Goal: Transaction & Acquisition: Purchase product/service

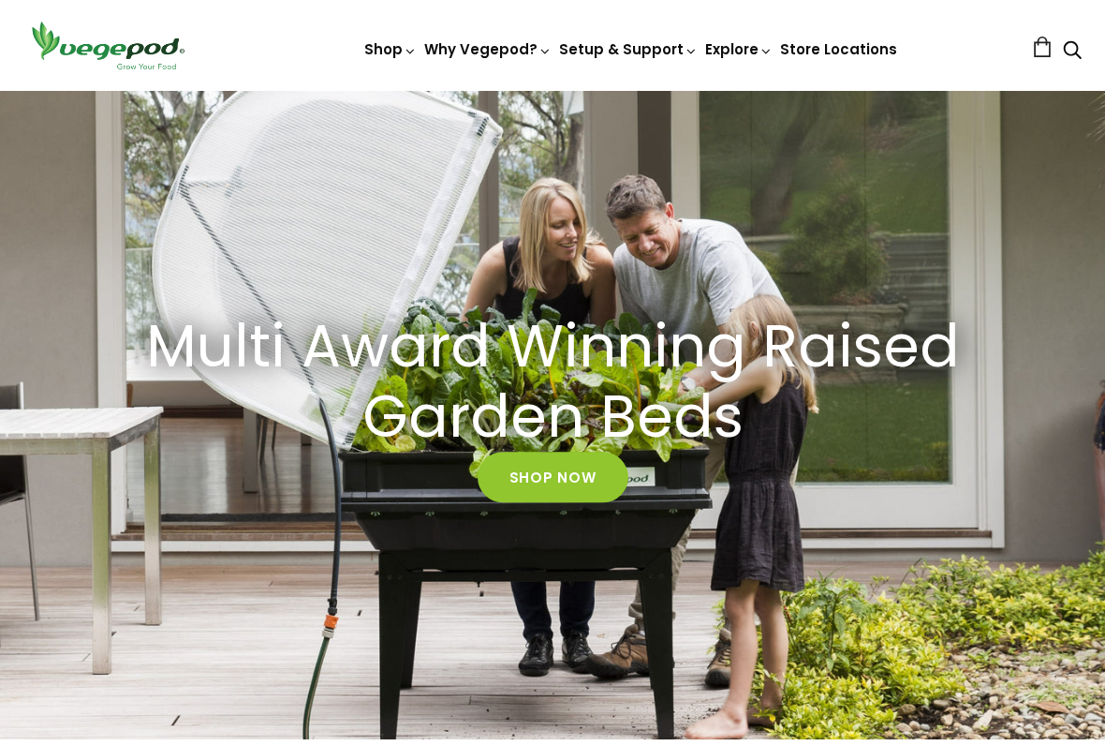
scroll to position [66, 0]
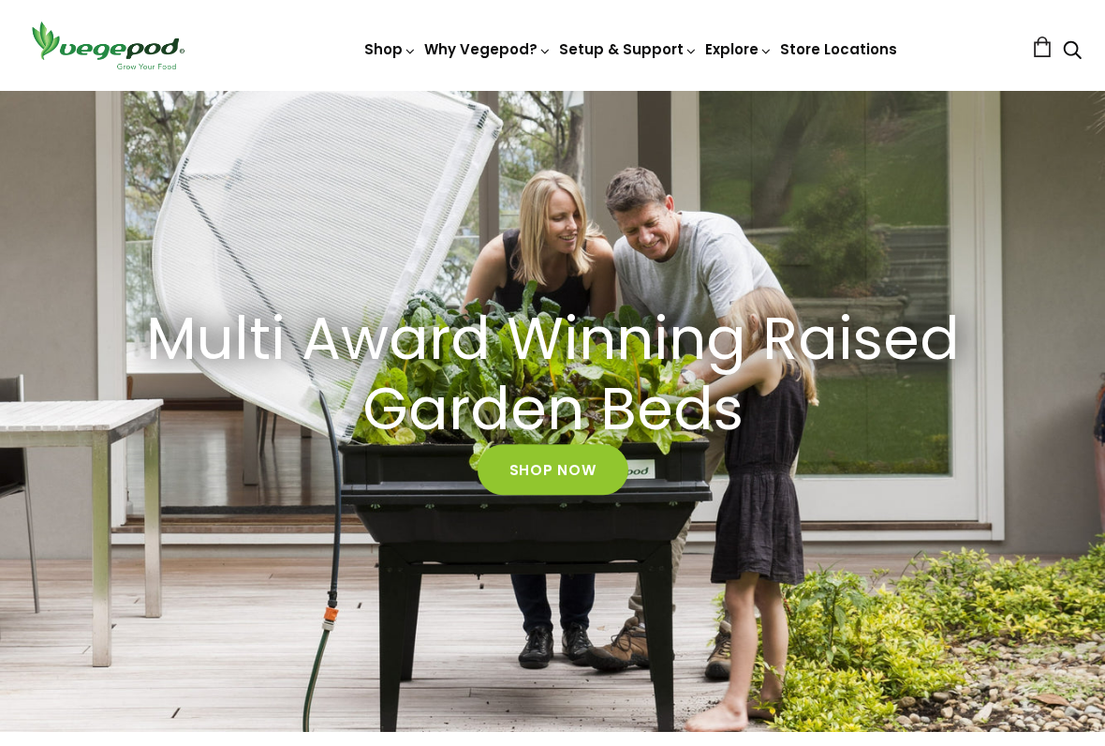
click at [534, 473] on link "Shop Now" at bounding box center [553, 470] width 151 height 51
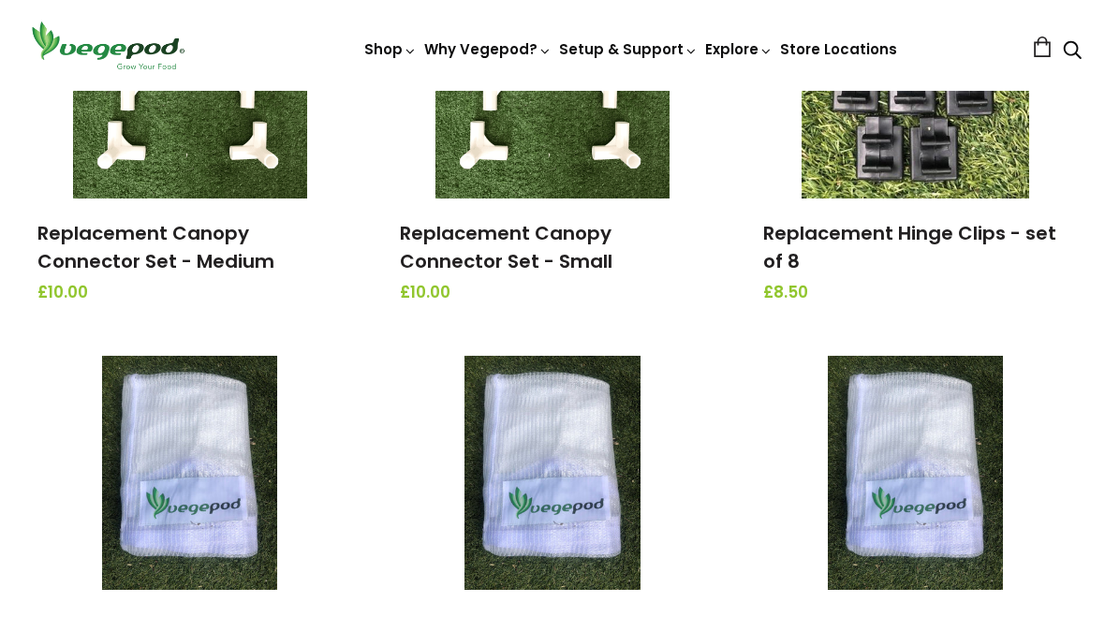
scroll to position [2137, 0]
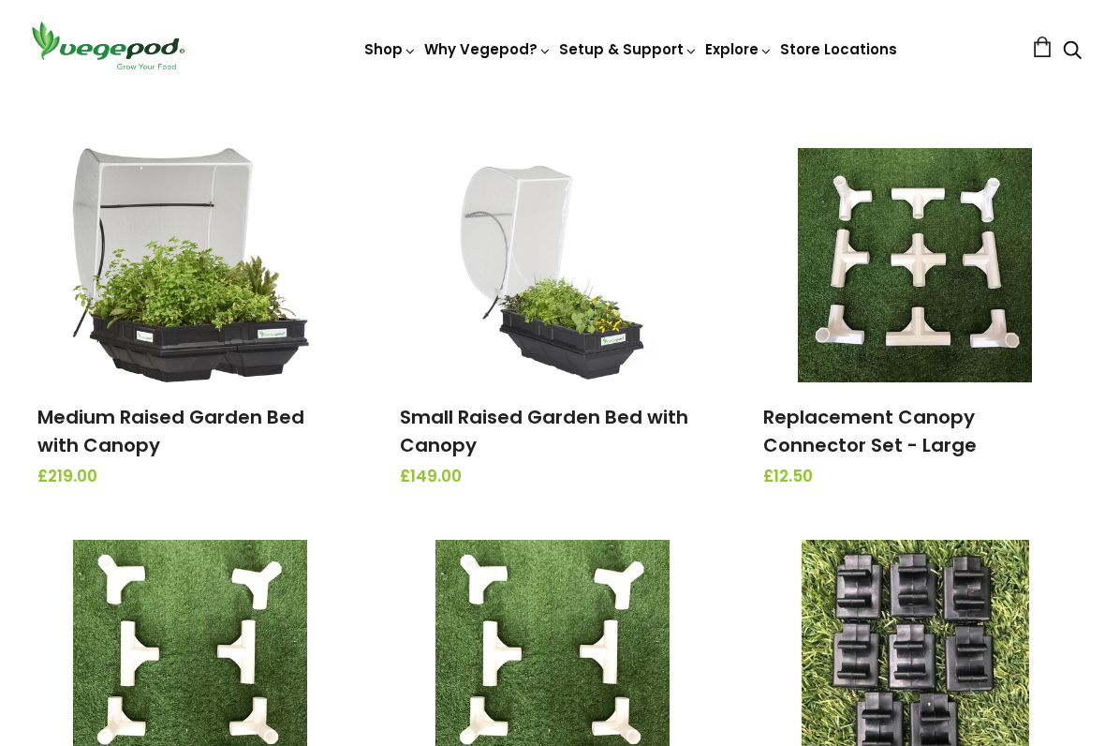
scroll to position [1492, 0]
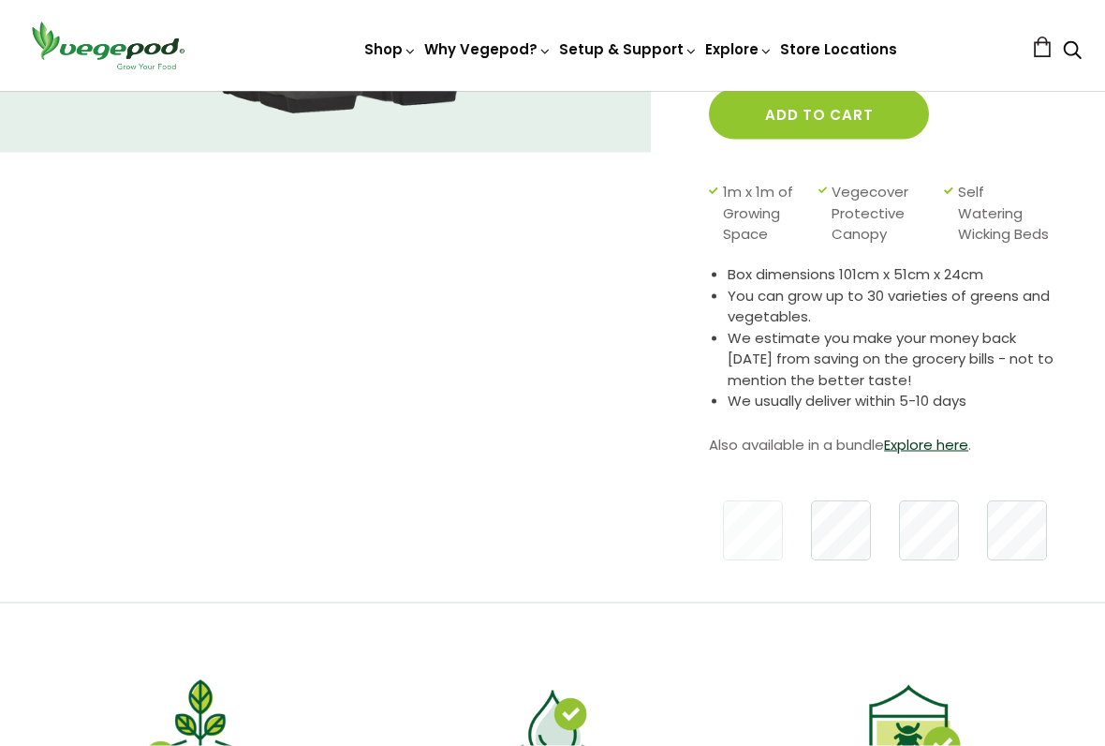
scroll to position [388, 0]
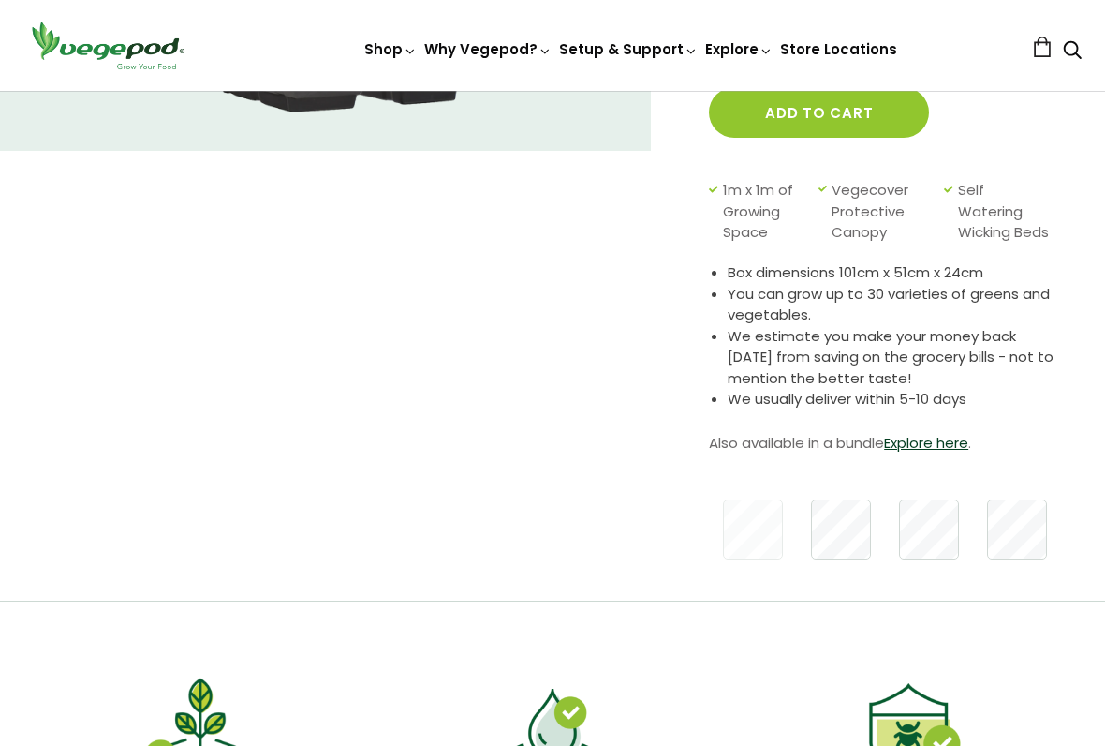
click at [815, 109] on button "Add to cart" at bounding box center [819, 112] width 220 height 51
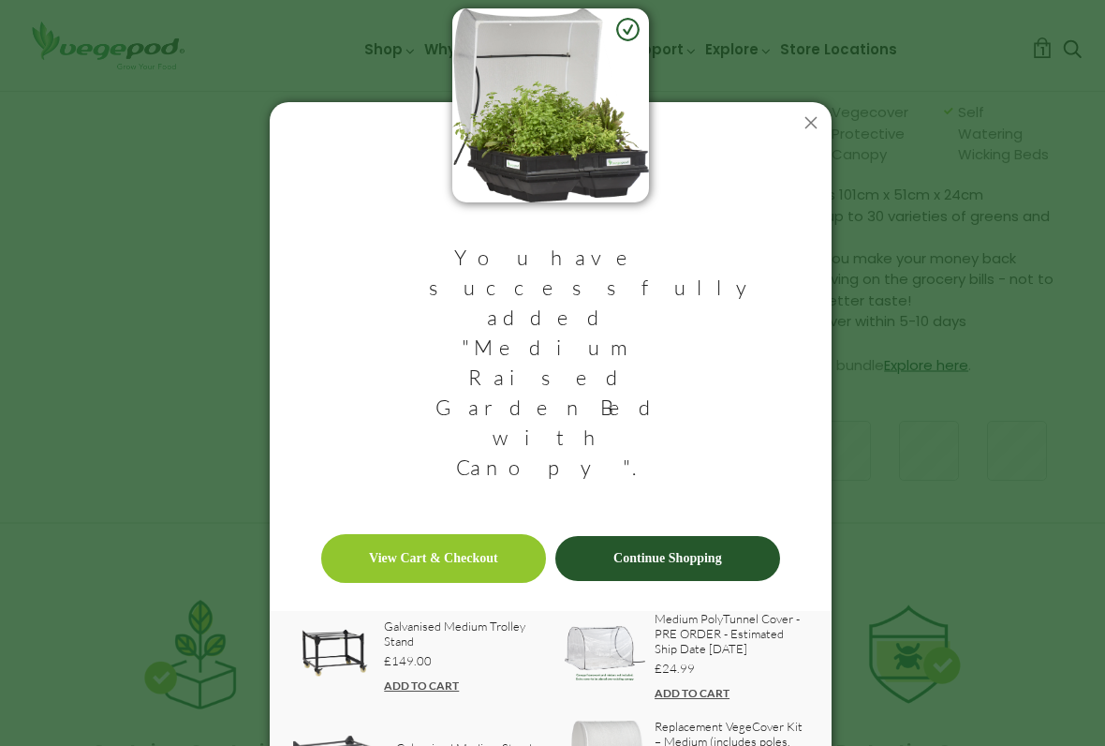
scroll to position [466, 0]
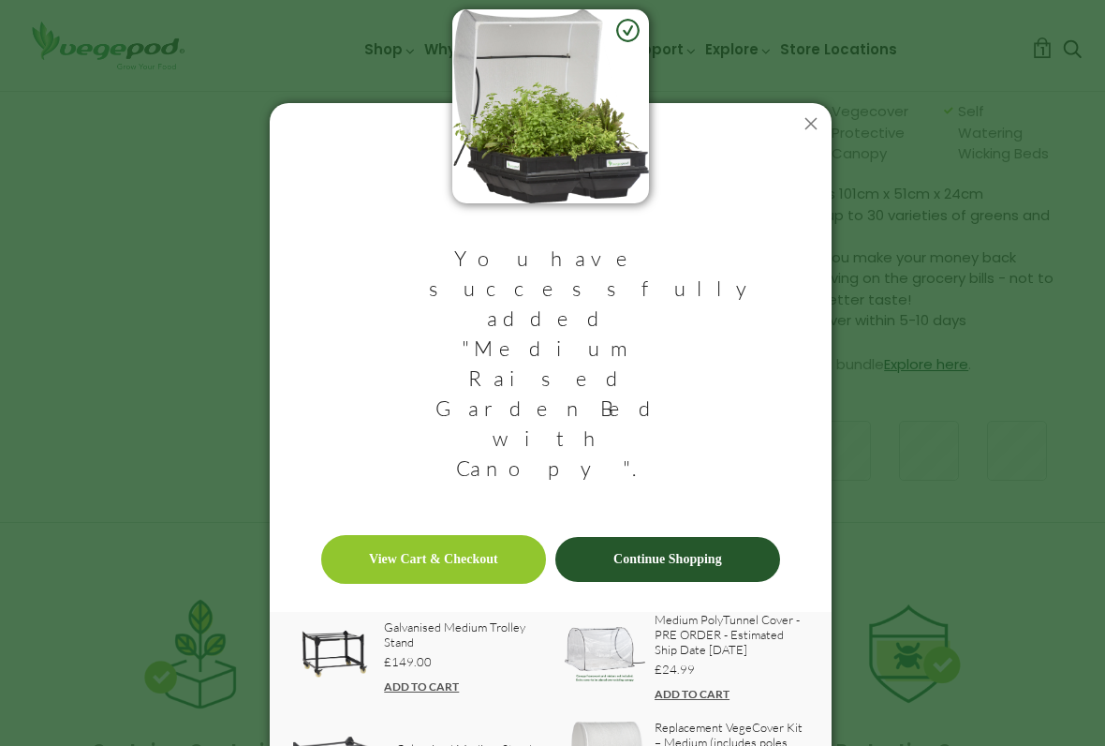
click at [443, 535] on link "View Cart & Checkout" at bounding box center [433, 559] width 225 height 49
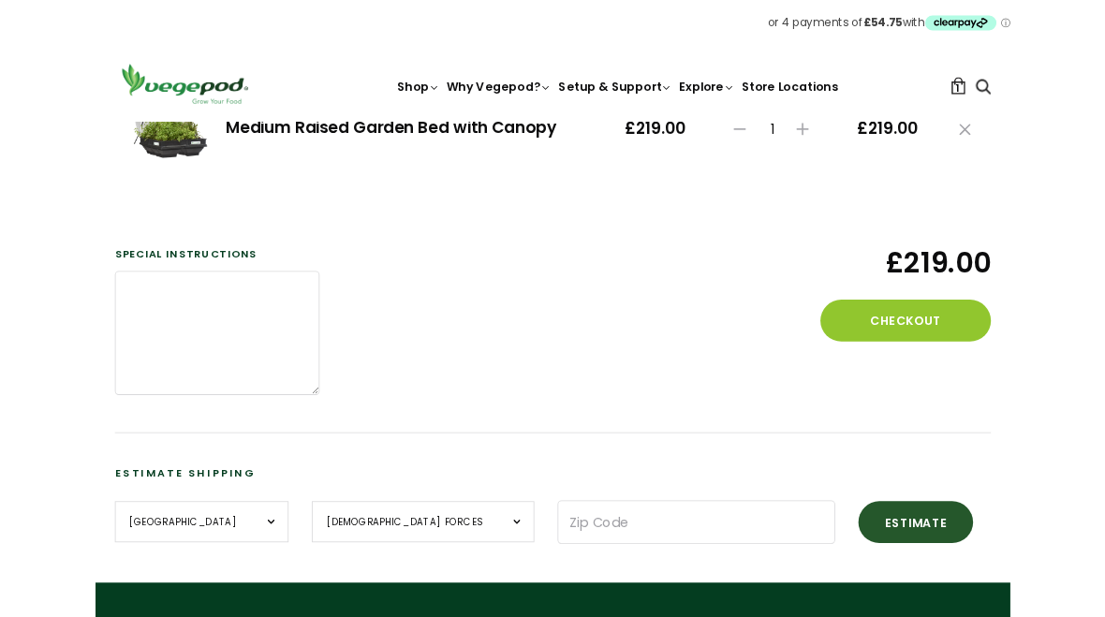
scroll to position [316, 0]
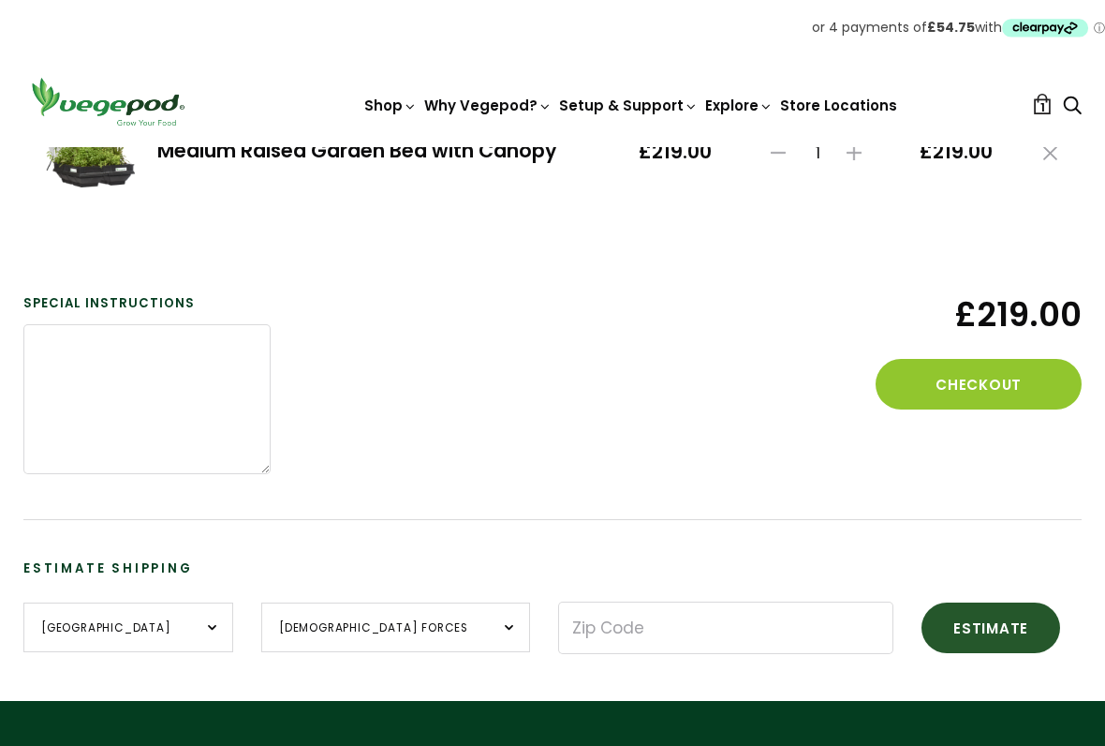
click at [976, 390] on button "Checkout" at bounding box center [979, 384] width 206 height 51
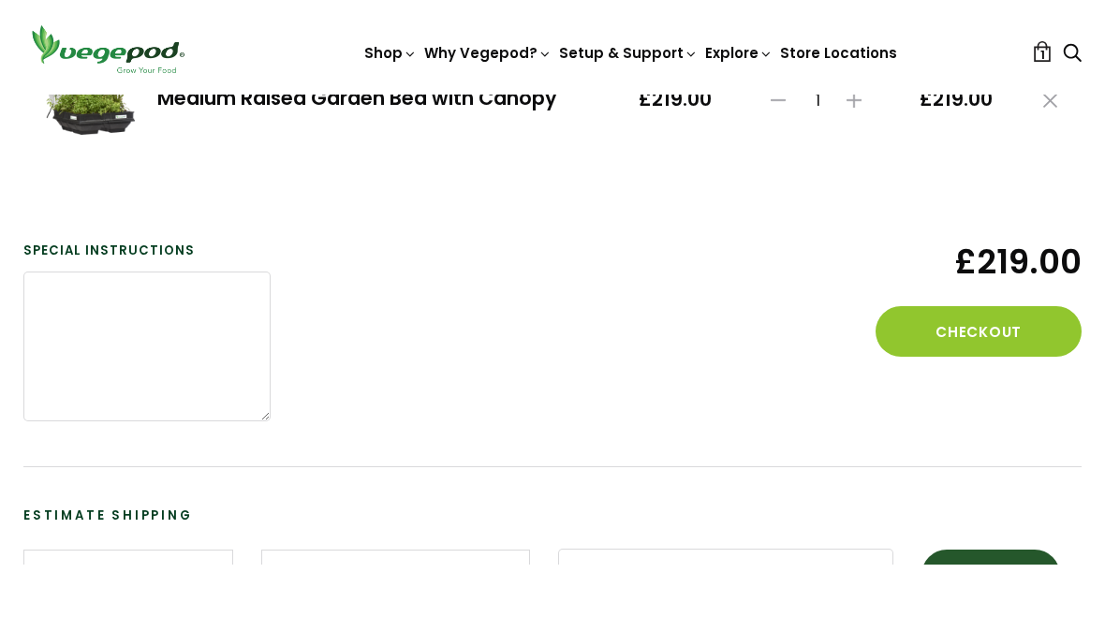
scroll to position [368, 0]
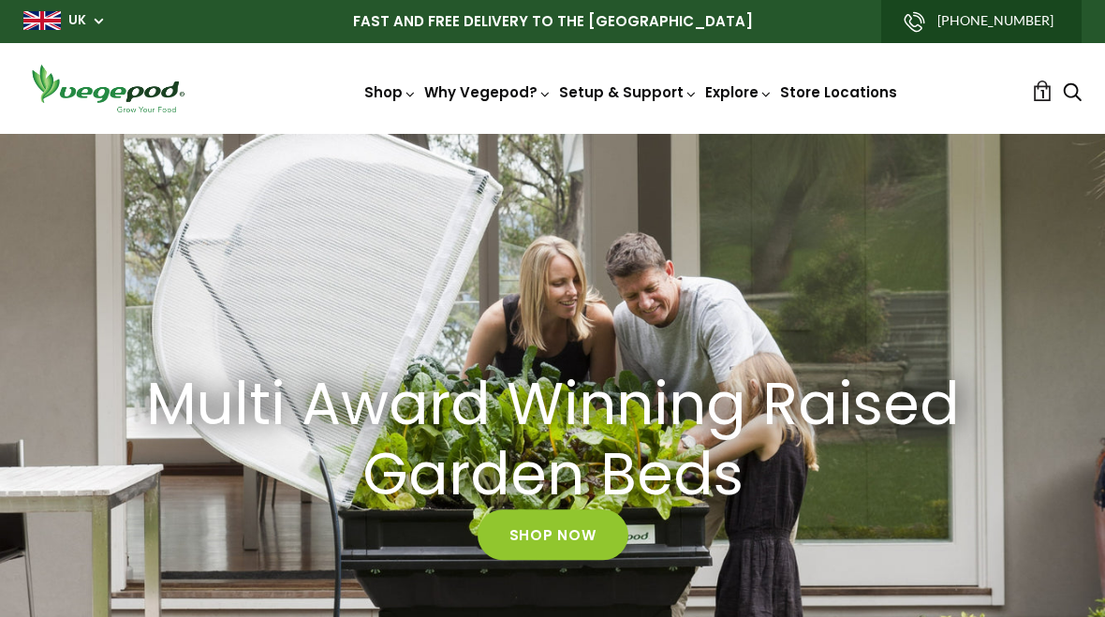
click at [540, 532] on link "Shop Now" at bounding box center [553, 535] width 151 height 51
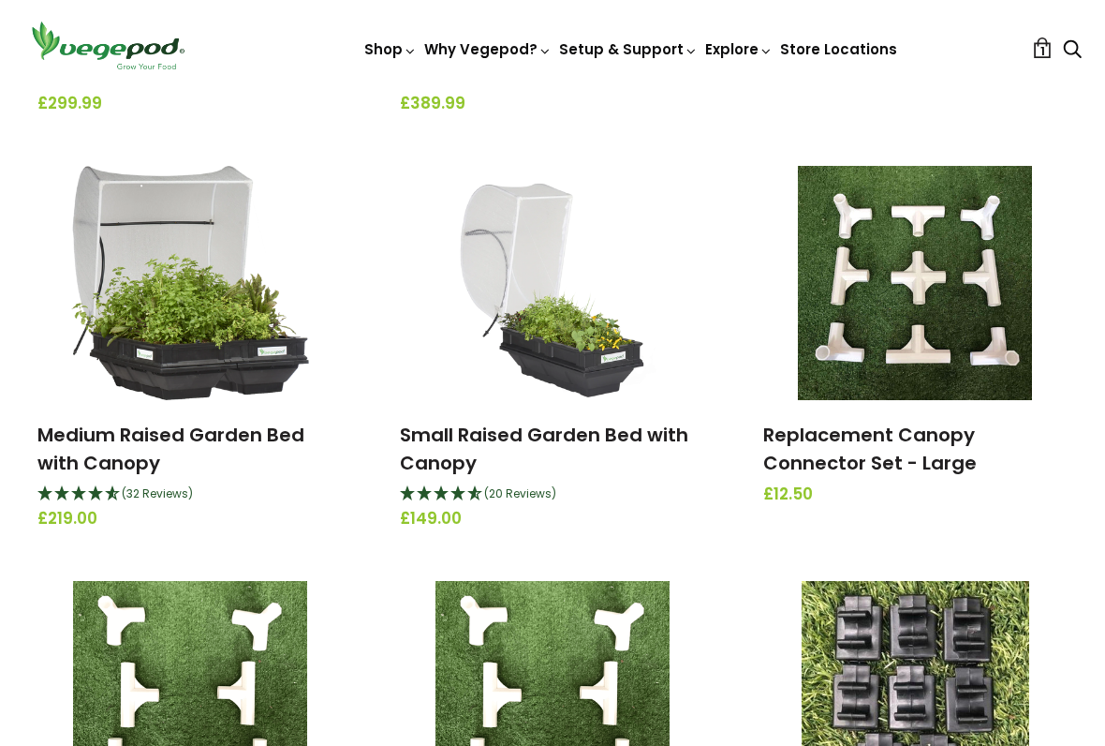
scroll to position [1519, 0]
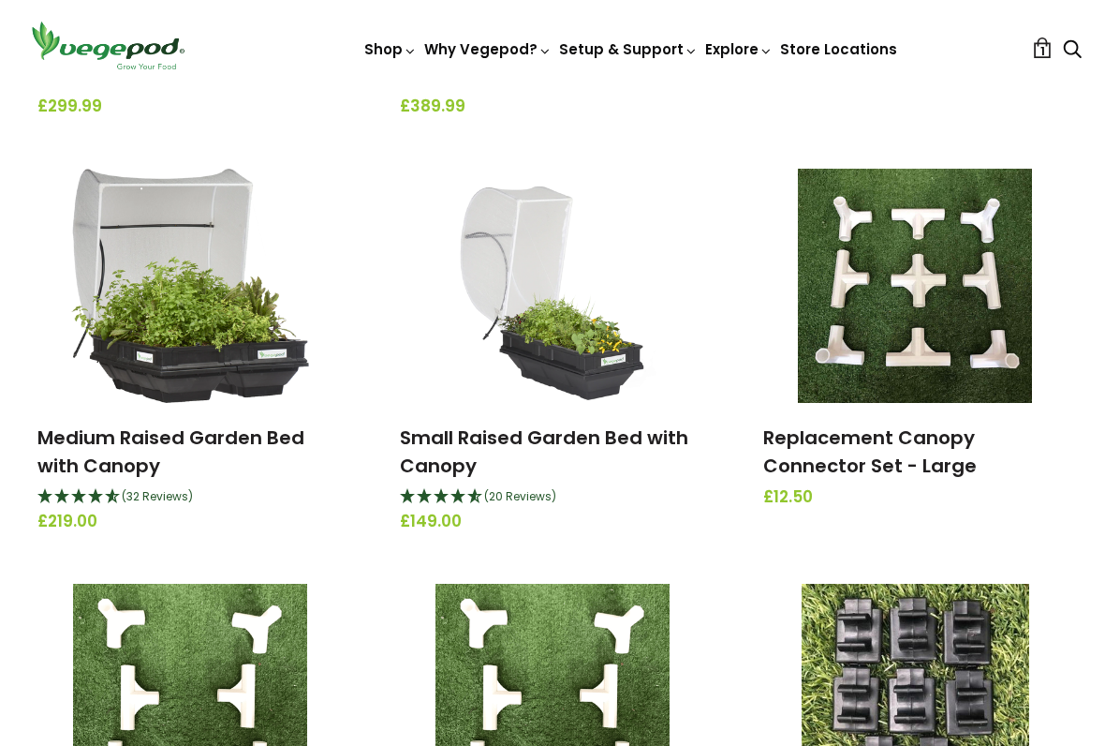
click at [206, 342] on img at bounding box center [190, 286] width 238 height 234
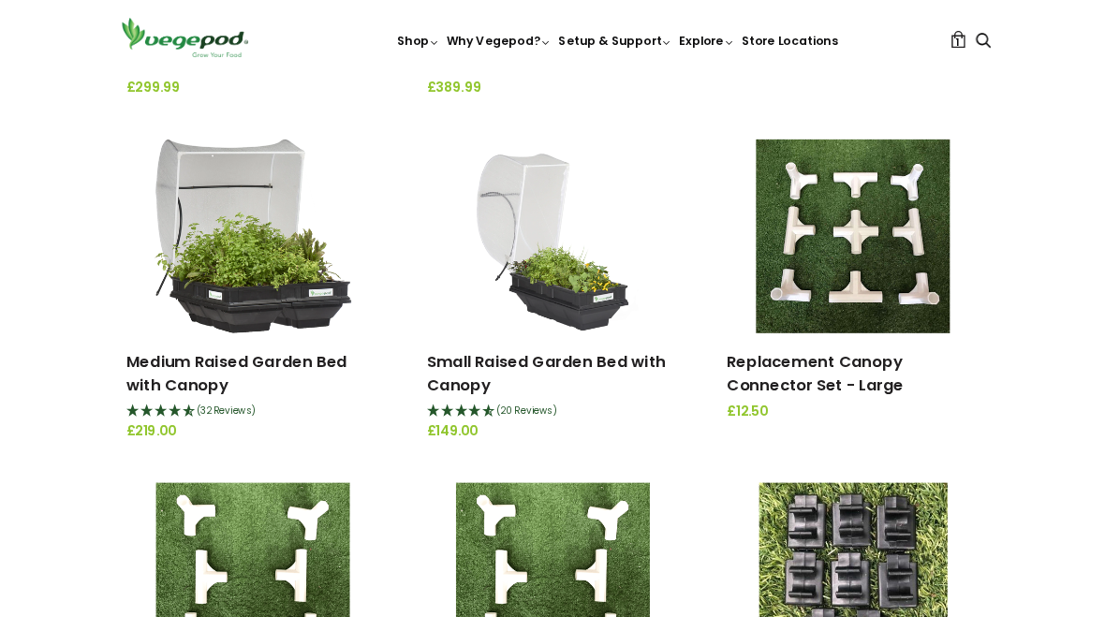
scroll to position [1518, 0]
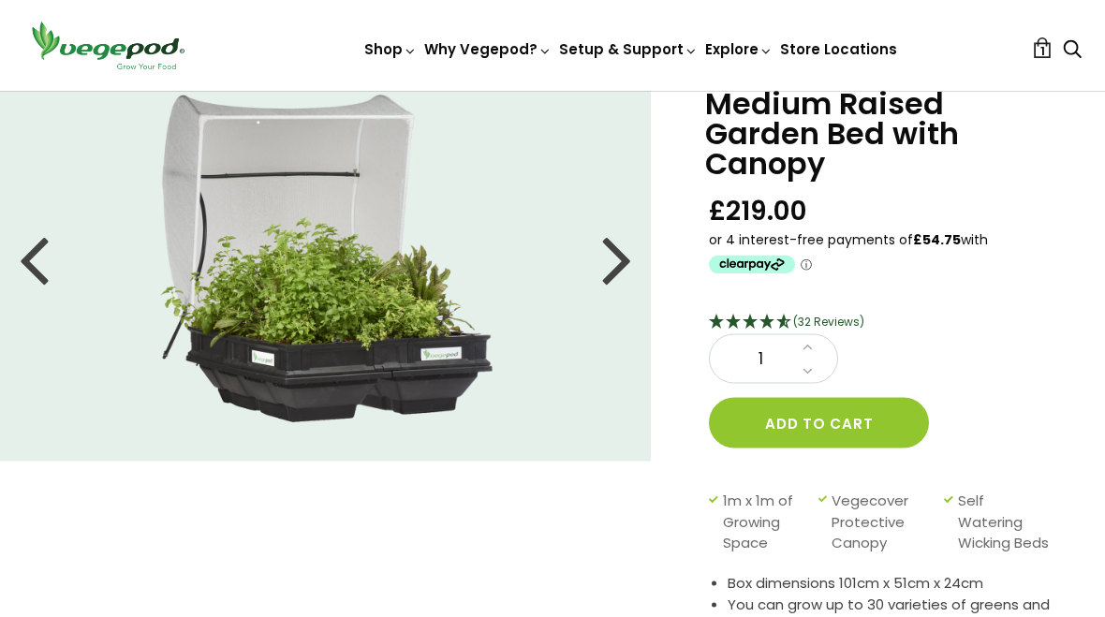
scroll to position [78, 0]
click at [848, 413] on button "Add to cart" at bounding box center [819, 422] width 220 height 51
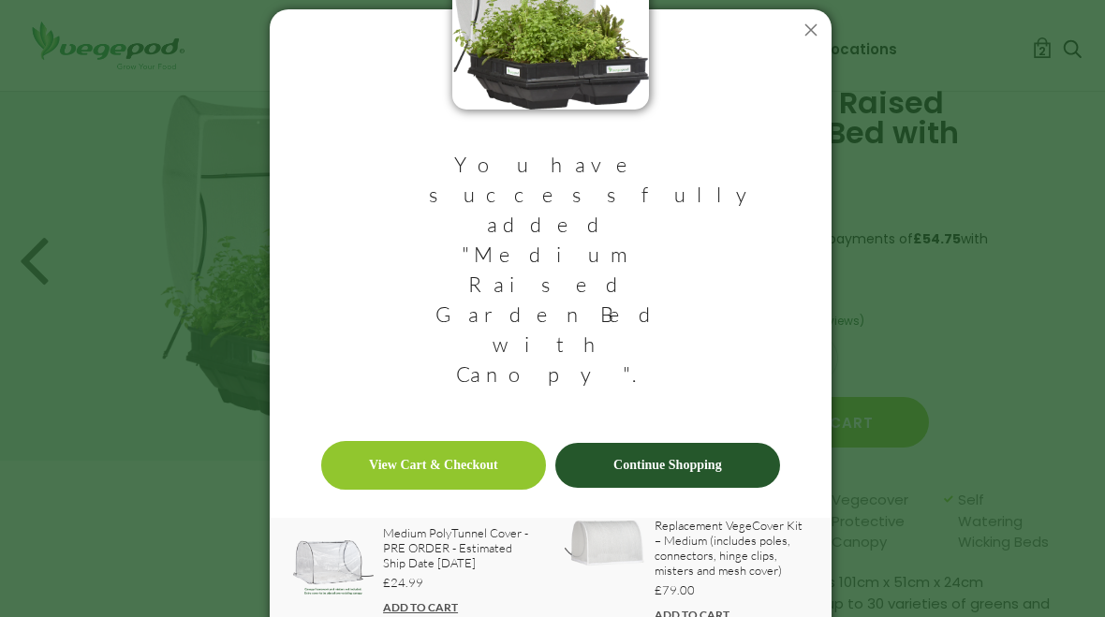
scroll to position [92, 0]
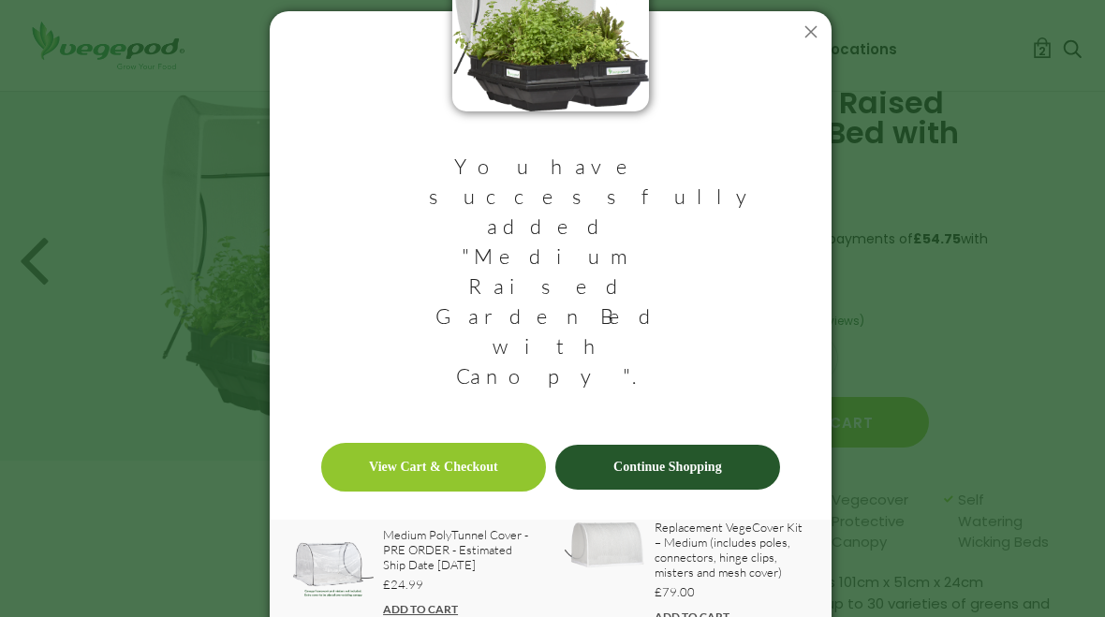
click at [407, 443] on link "View Cart & Checkout" at bounding box center [433, 467] width 225 height 49
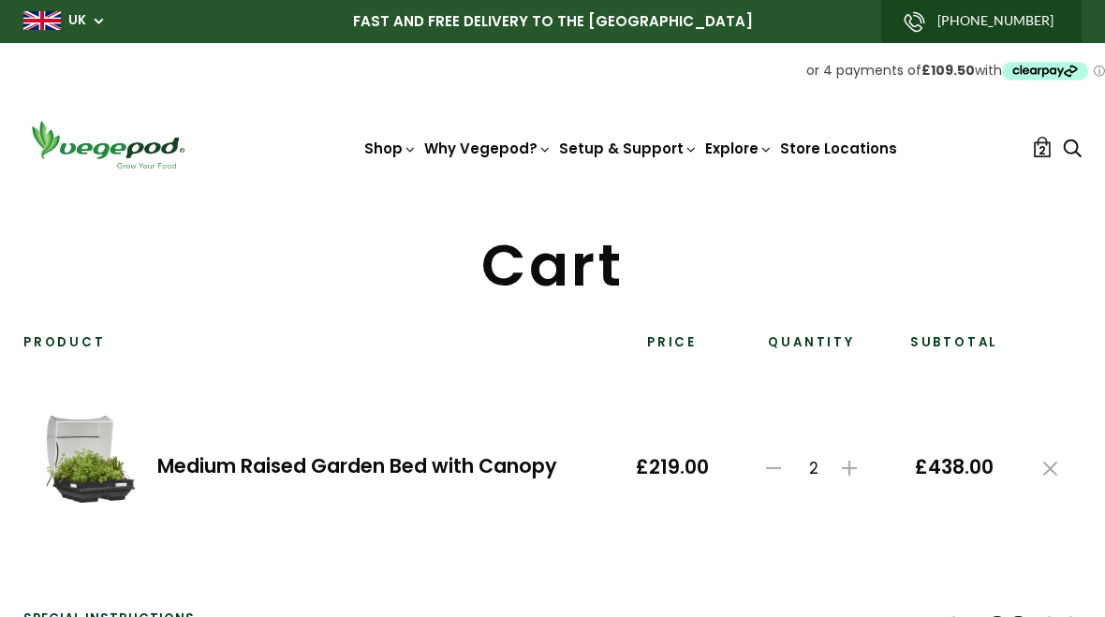
click at [781, 464] on icon at bounding box center [773, 468] width 15 height 15
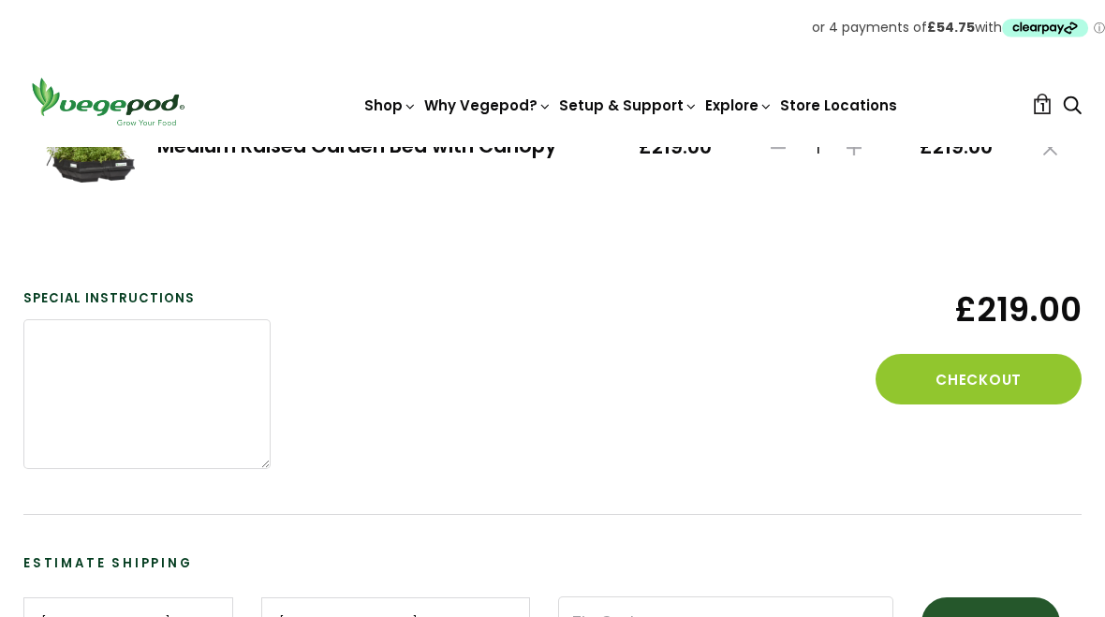
scroll to position [322, 0]
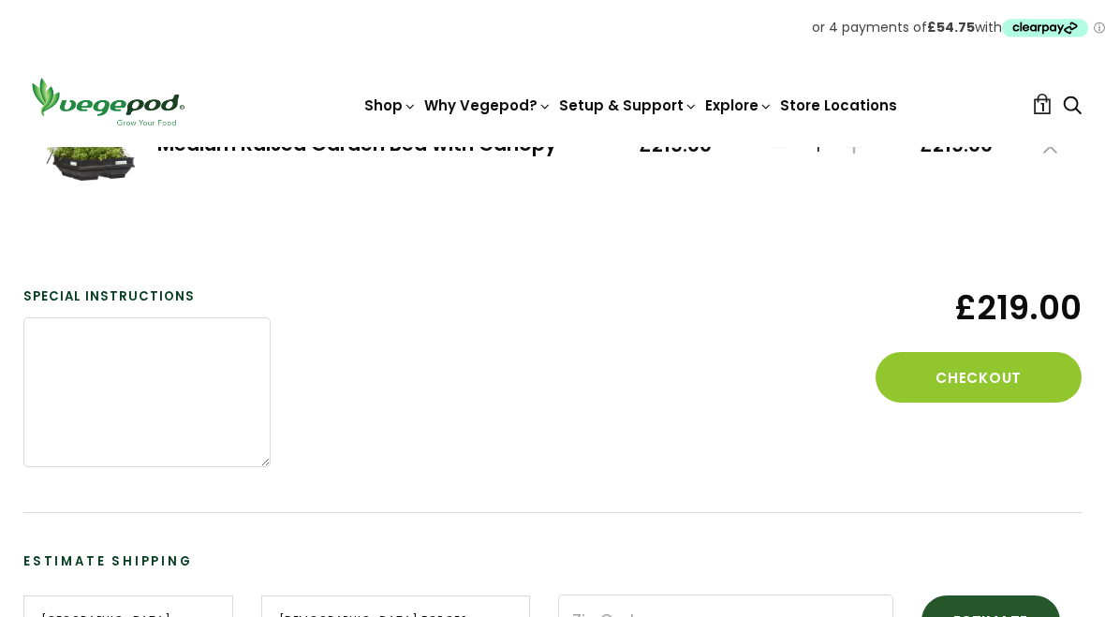
click at [967, 370] on button "Checkout" at bounding box center [979, 377] width 206 height 51
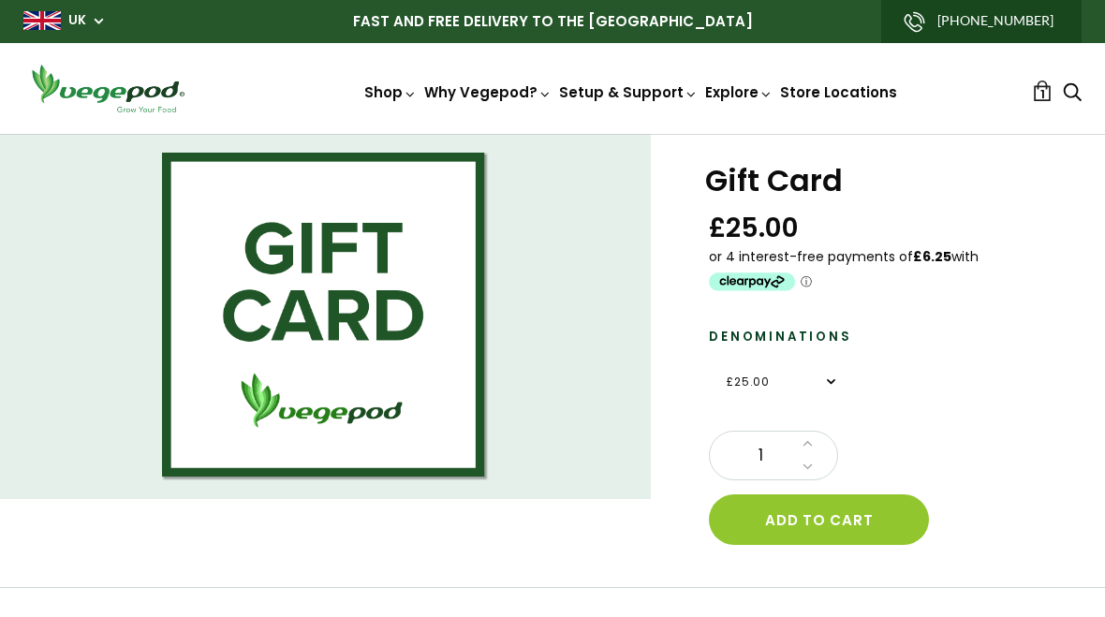
click at [831, 513] on button "Add to cart" at bounding box center [819, 520] width 220 height 51
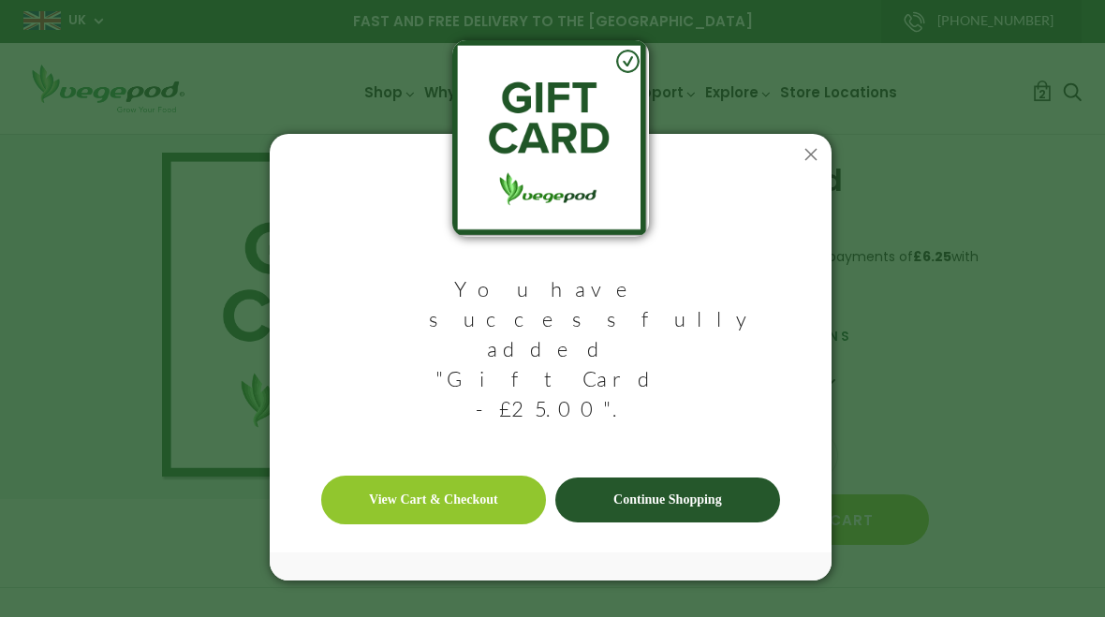
click at [407, 476] on link "View Cart & Checkout" at bounding box center [433, 500] width 225 height 49
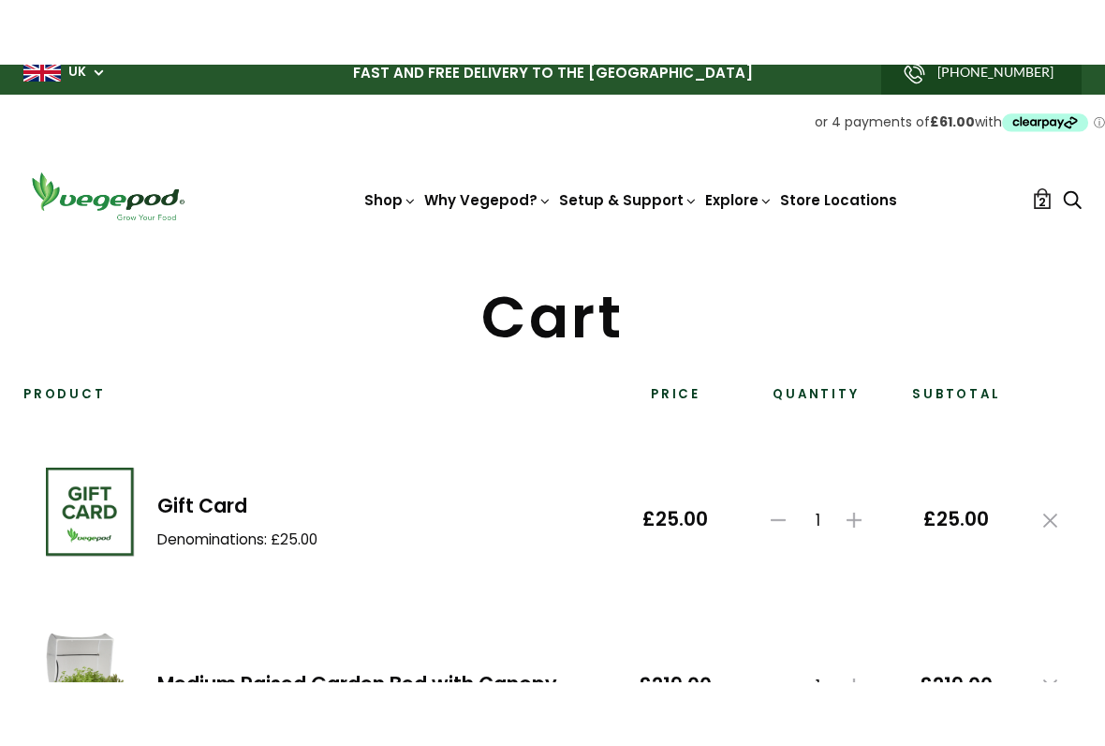
scroll to position [5, 0]
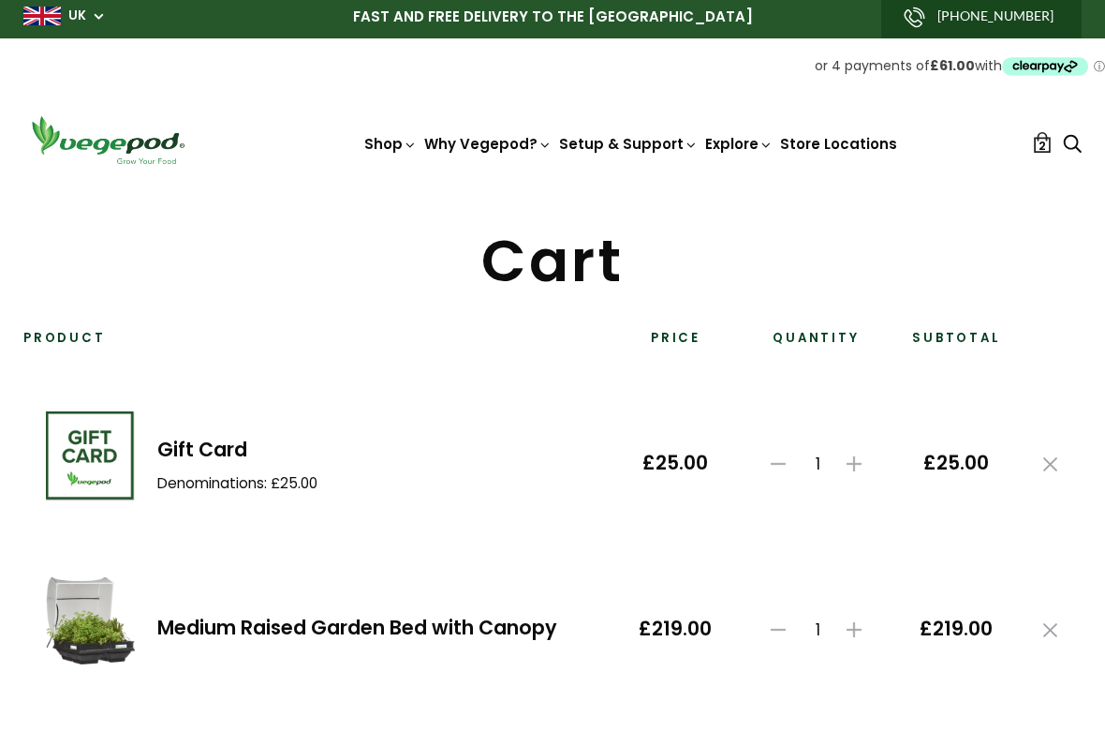
click at [796, 457] on span "1" at bounding box center [818, 463] width 45 height 19
click at [779, 456] on icon at bounding box center [778, 463] width 15 height 15
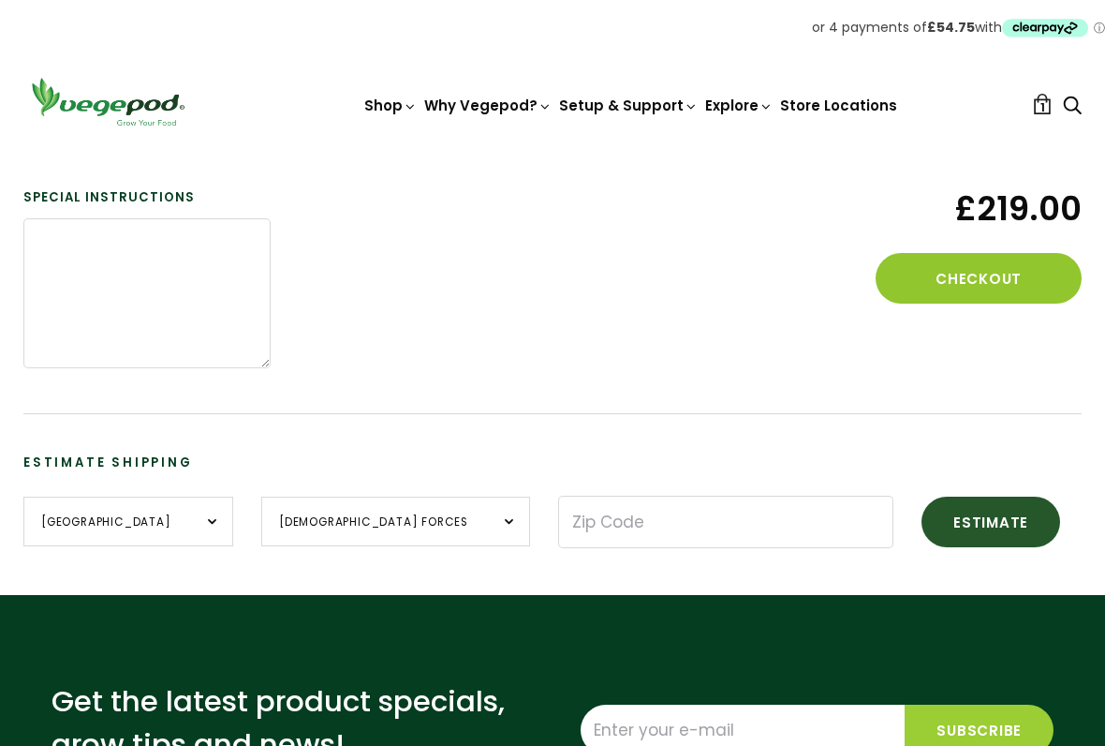
scroll to position [419, 0]
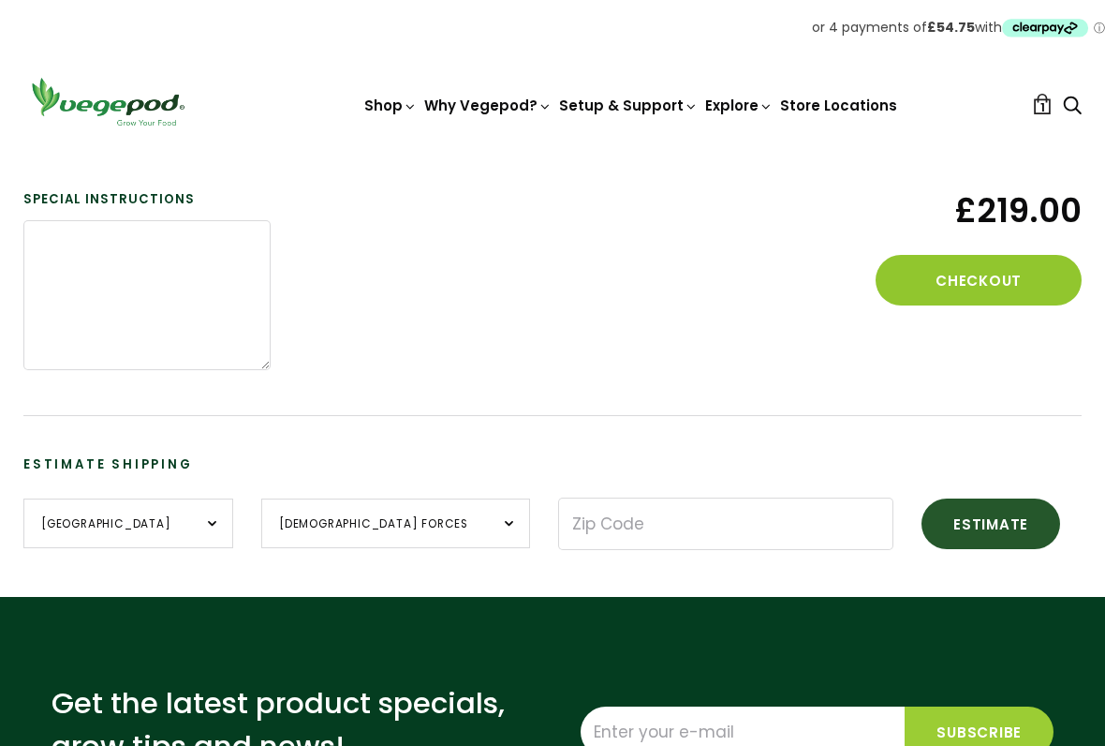
click at [962, 279] on button "Checkout" at bounding box center [979, 281] width 206 height 51
